Goal: Information Seeking & Learning: Learn about a topic

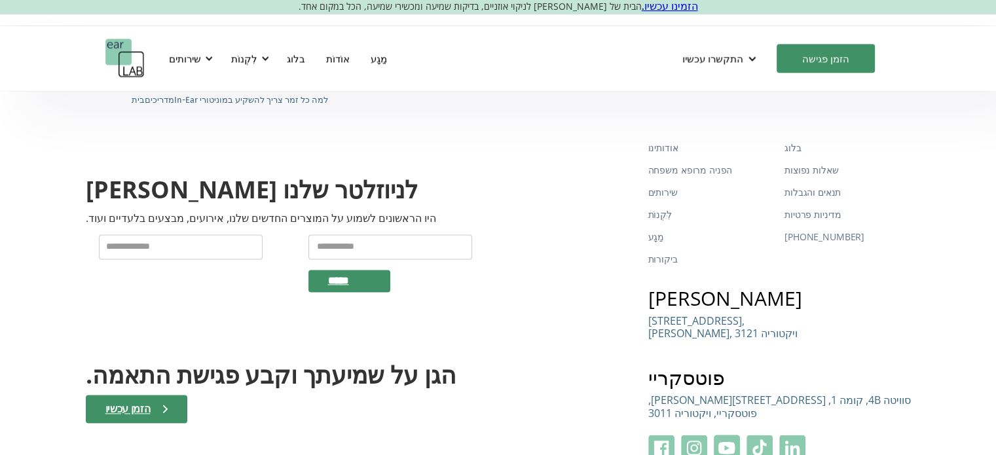
scroll to position [1585, 0]
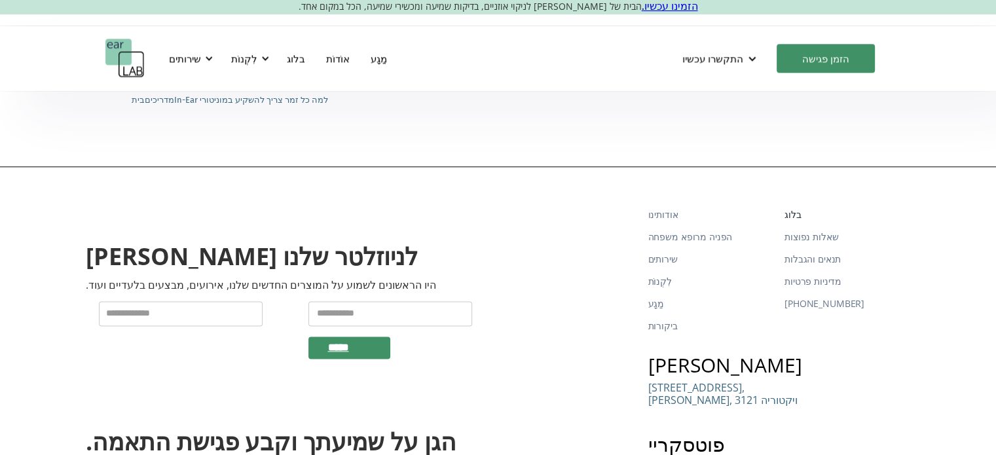
click at [801, 208] on font "בלוג" at bounding box center [793, 214] width 16 height 12
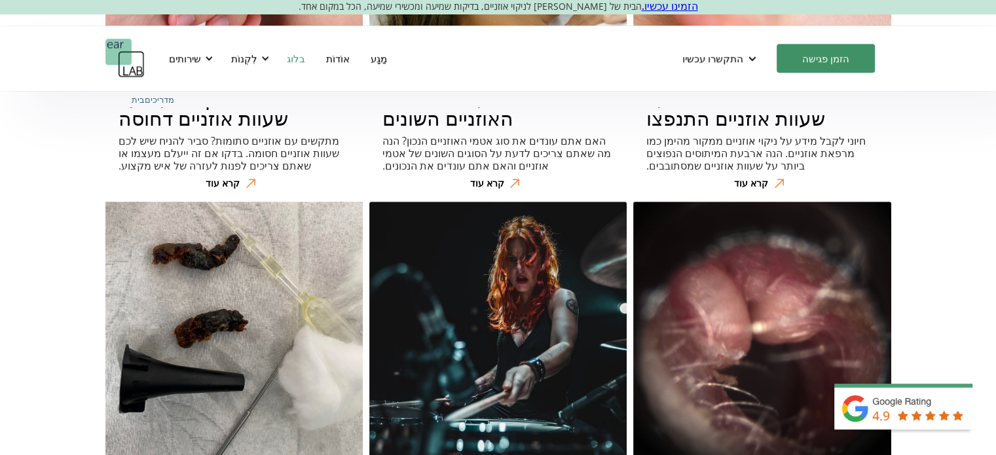
scroll to position [6137, 0]
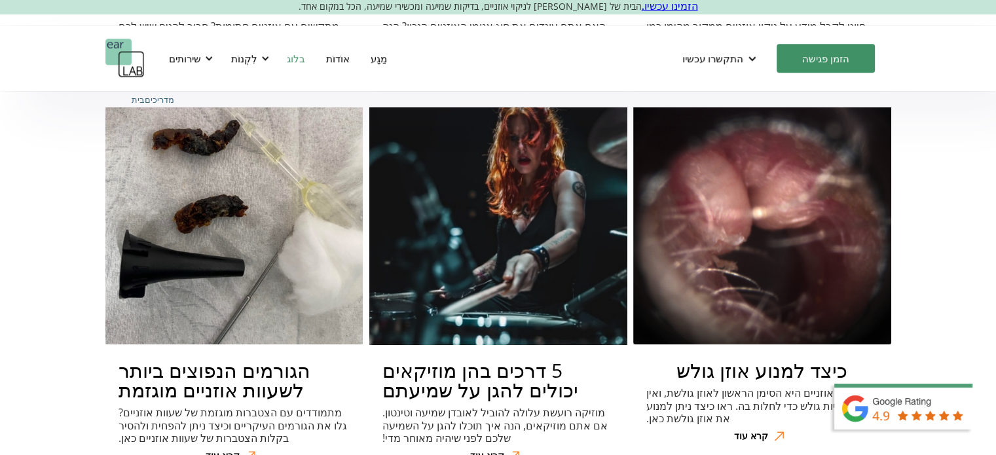
click at [498, 348] on div "5 דרכים בהן מוזיקאים יכולים להגן על שמיעתם מוזיקה רועשת עלולה להוביל לאובדן שמי…" at bounding box center [497, 407] width 257 height 119
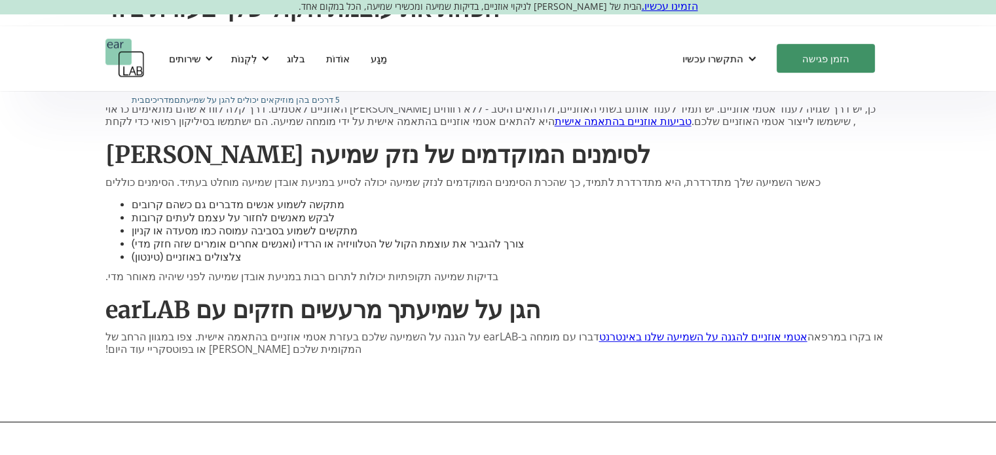
scroll to position [878, 0]
